Goal: Book appointment/travel/reservation

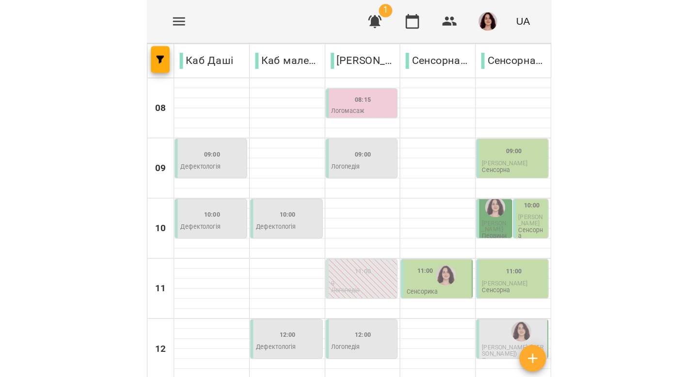
scroll to position [257, 0]
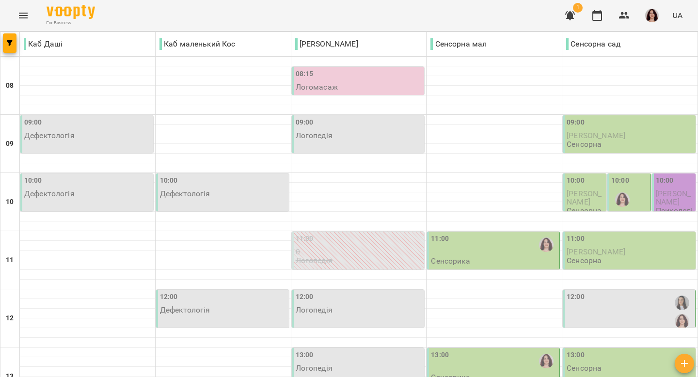
scroll to position [376, 0]
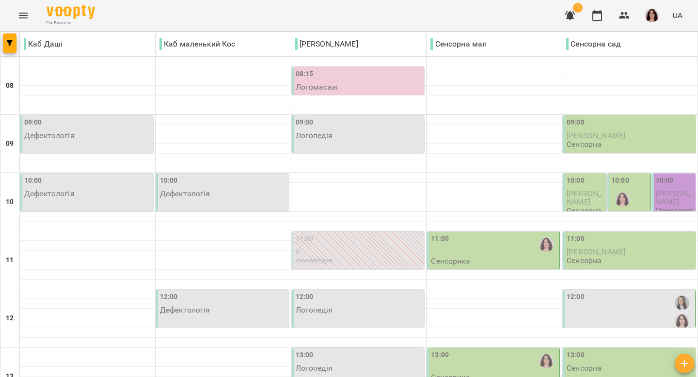
click at [478, 350] on div "13:00" at bounding box center [494, 361] width 127 height 22
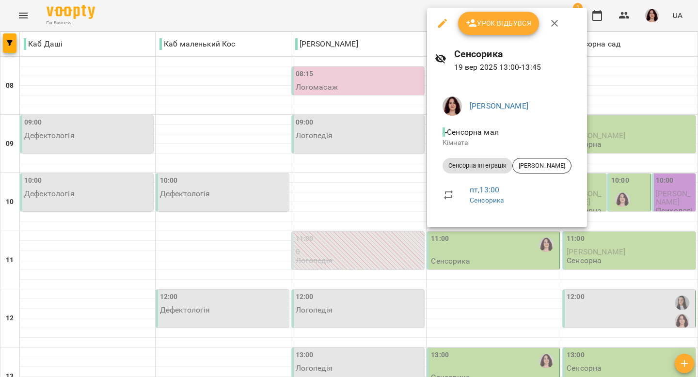
click at [550, 24] on icon "button" at bounding box center [555, 23] width 12 height 12
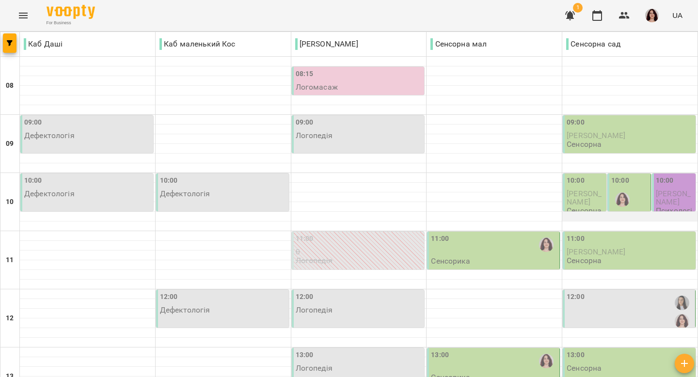
scroll to position [74, 0]
click at [507, 234] on div "11:00 Сенсорика" at bounding box center [494, 250] width 127 height 32
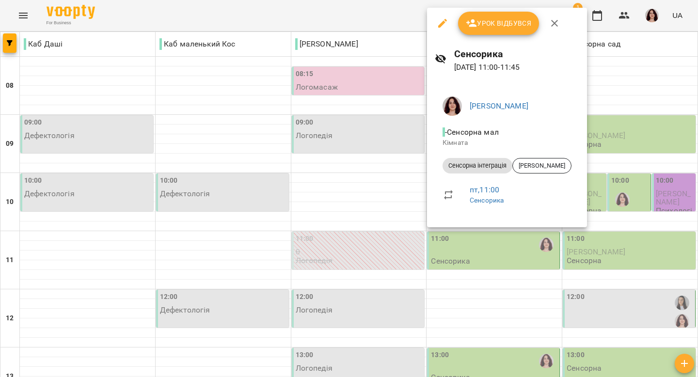
click at [552, 21] on icon "button" at bounding box center [554, 23] width 7 height 7
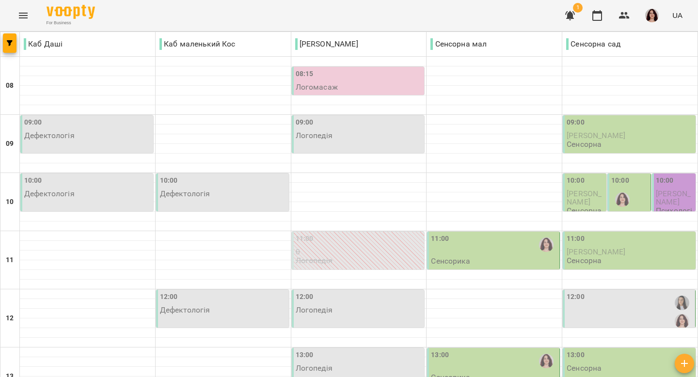
scroll to position [272, 0]
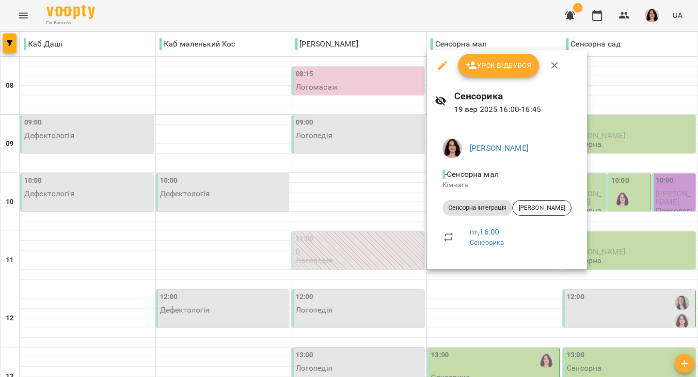
click at [608, 219] on div at bounding box center [349, 188] width 698 height 377
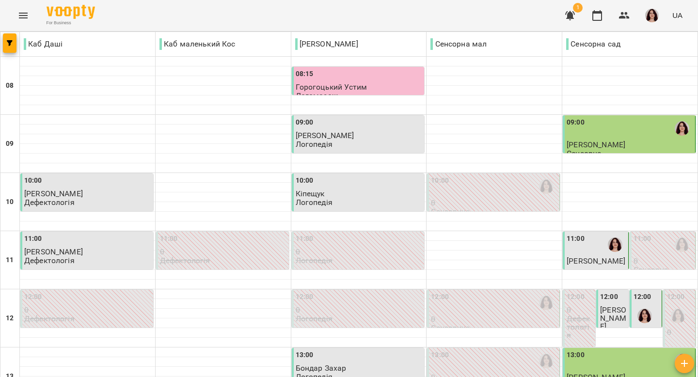
scroll to position [225, 0]
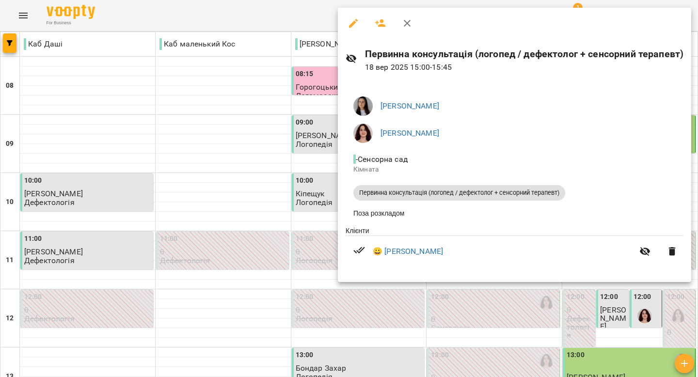
click at [192, 116] on div at bounding box center [349, 188] width 698 height 377
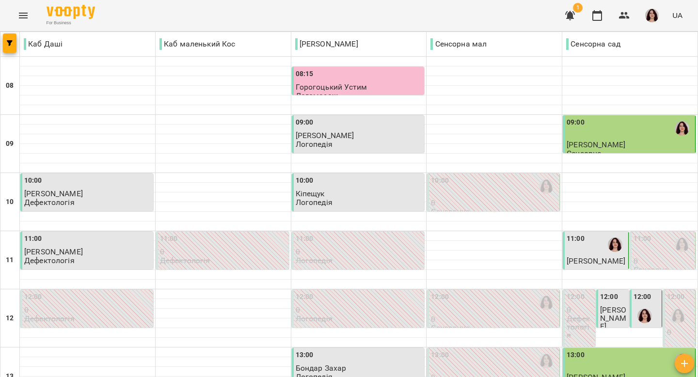
scroll to position [327, 0]
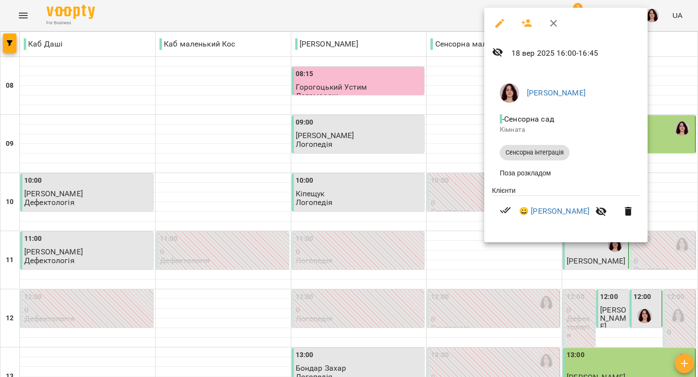
click at [452, 159] on div at bounding box center [349, 188] width 698 height 377
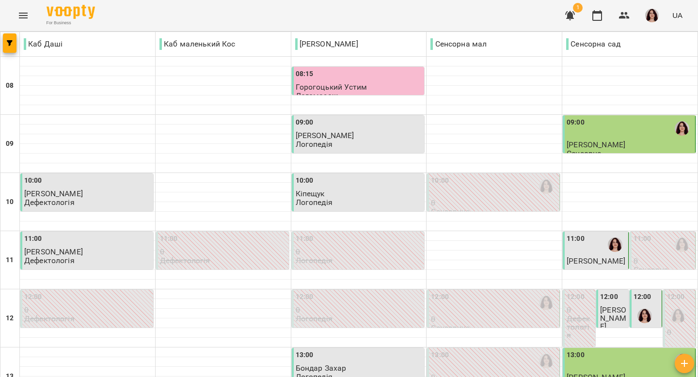
scroll to position [113, 0]
click at [640, 305] on div at bounding box center [645, 316] width 22 height 22
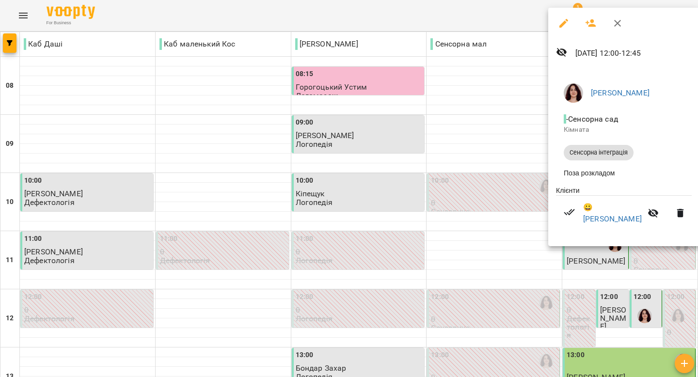
click at [503, 138] on div at bounding box center [349, 188] width 698 height 377
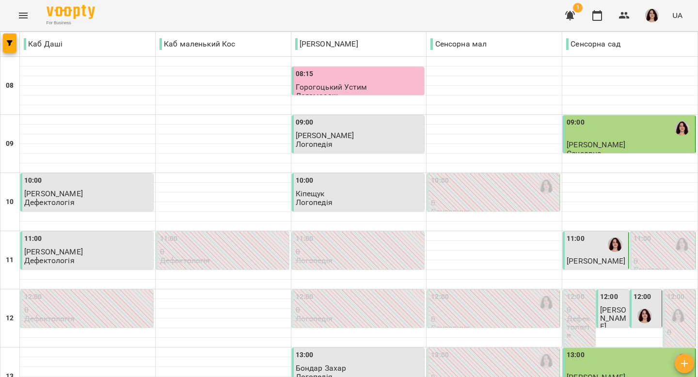
scroll to position [442, 0]
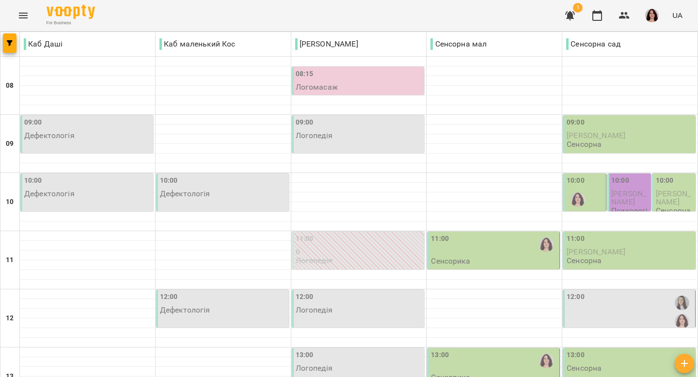
scroll to position [273, 0]
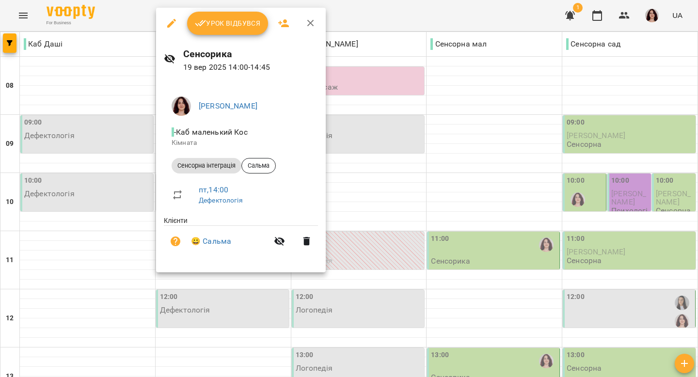
click at [304, 24] on button "button" at bounding box center [310, 23] width 23 height 23
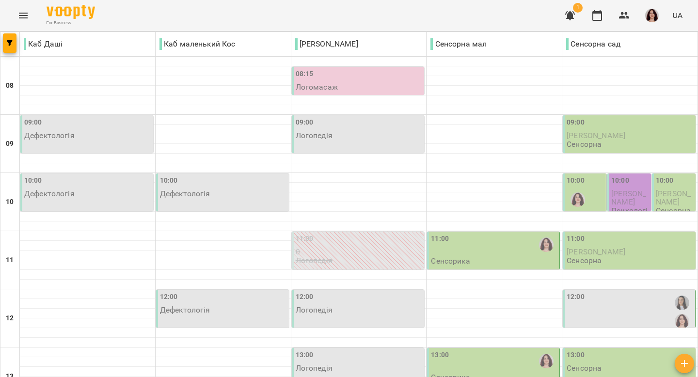
scroll to position [0, 0]
